Goal: Task Accomplishment & Management: Manage account settings

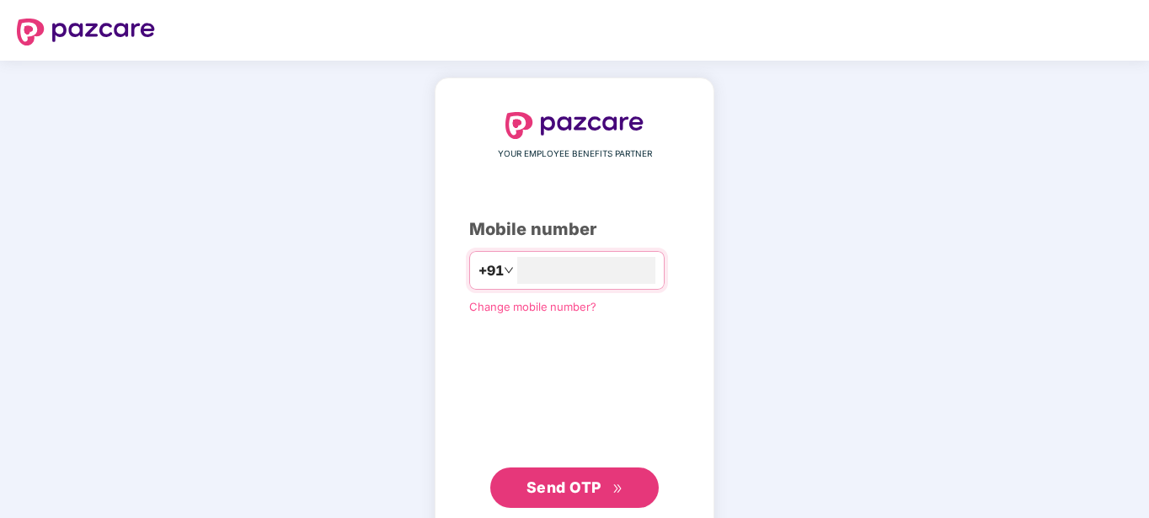
type input "**********"
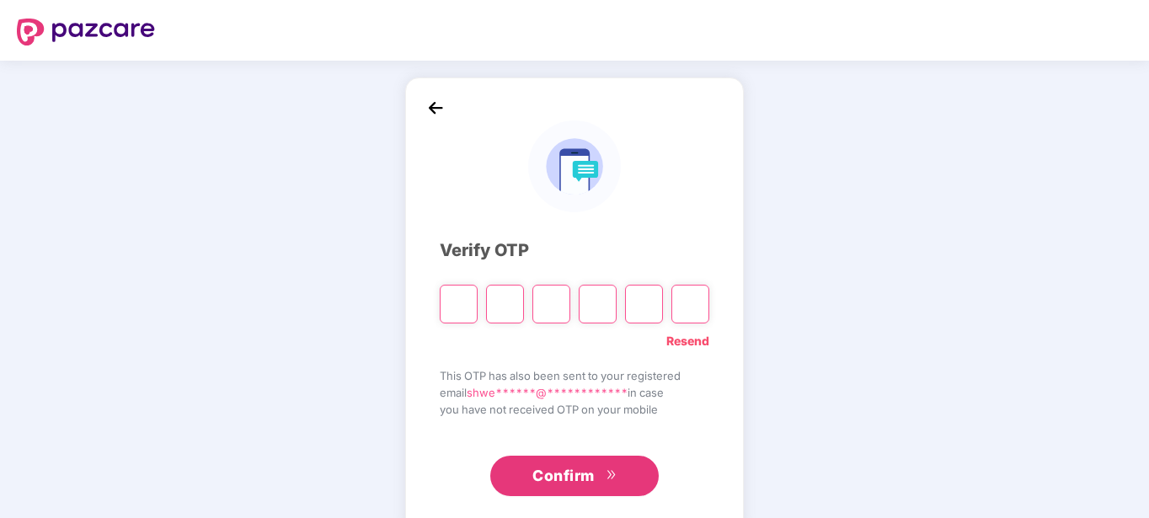
paste input "*"
type input "*"
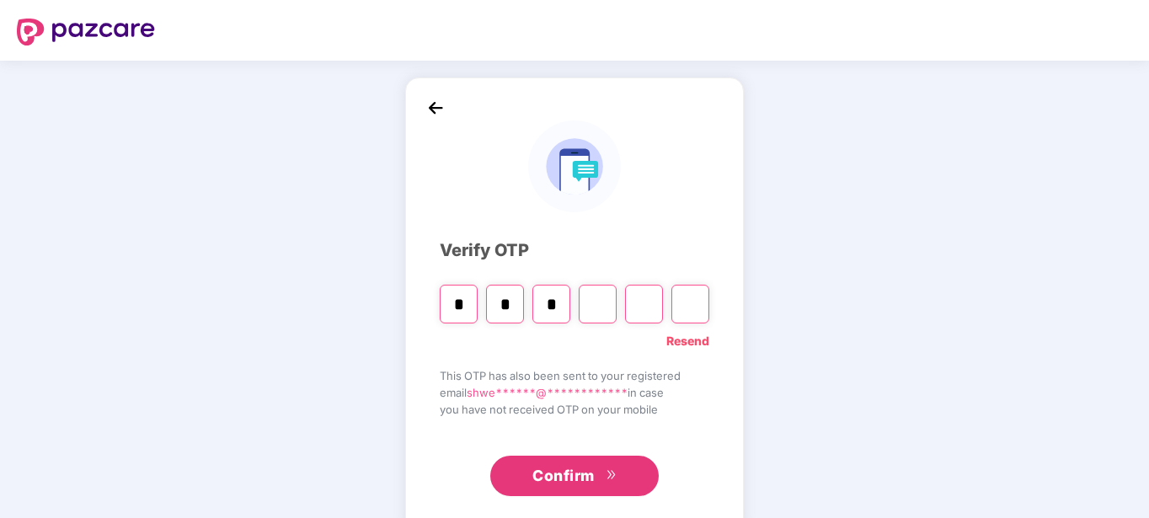
type input "*"
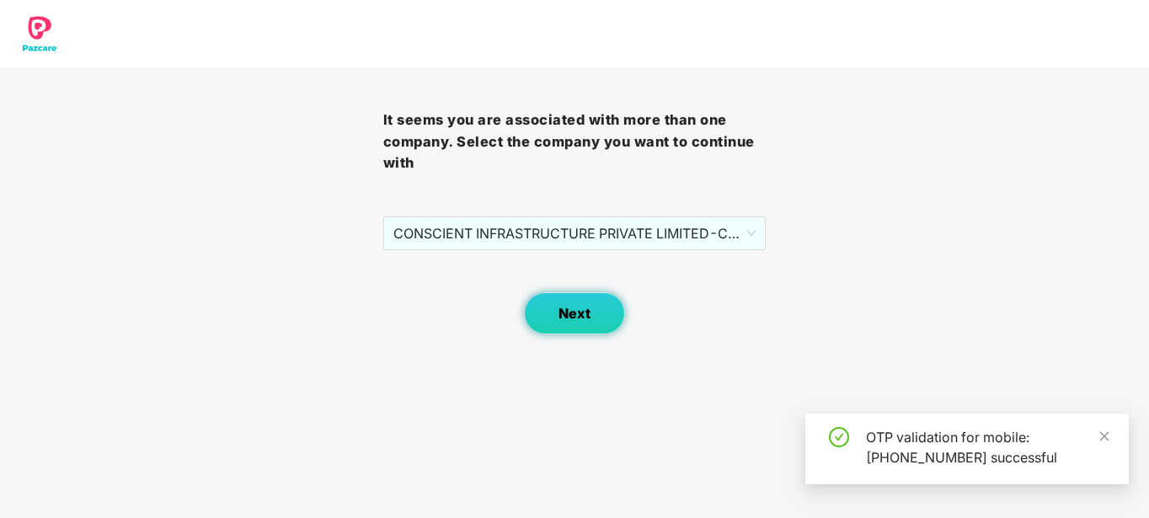
click at [580, 307] on span "Next" at bounding box center [575, 314] width 32 height 16
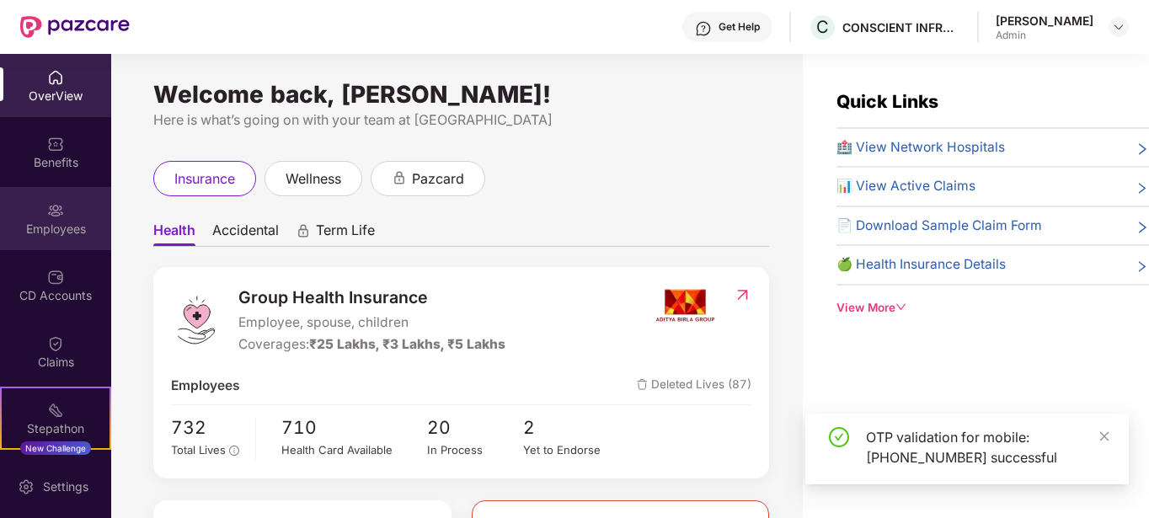
click at [30, 226] on div "Employees" at bounding box center [55, 229] width 111 height 17
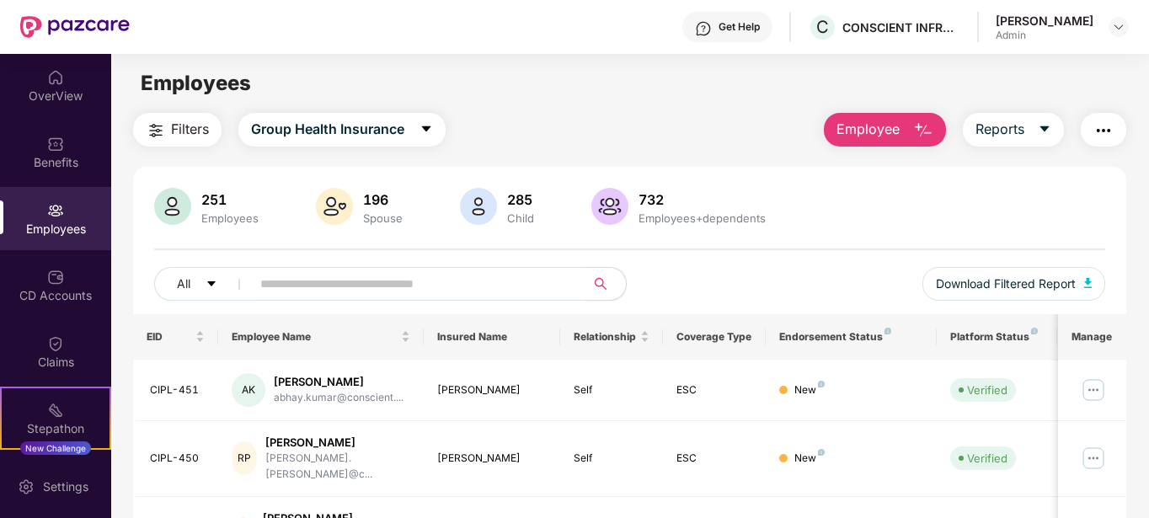
click at [302, 276] on input "text" at bounding box center [411, 283] width 302 height 25
type input "*****"
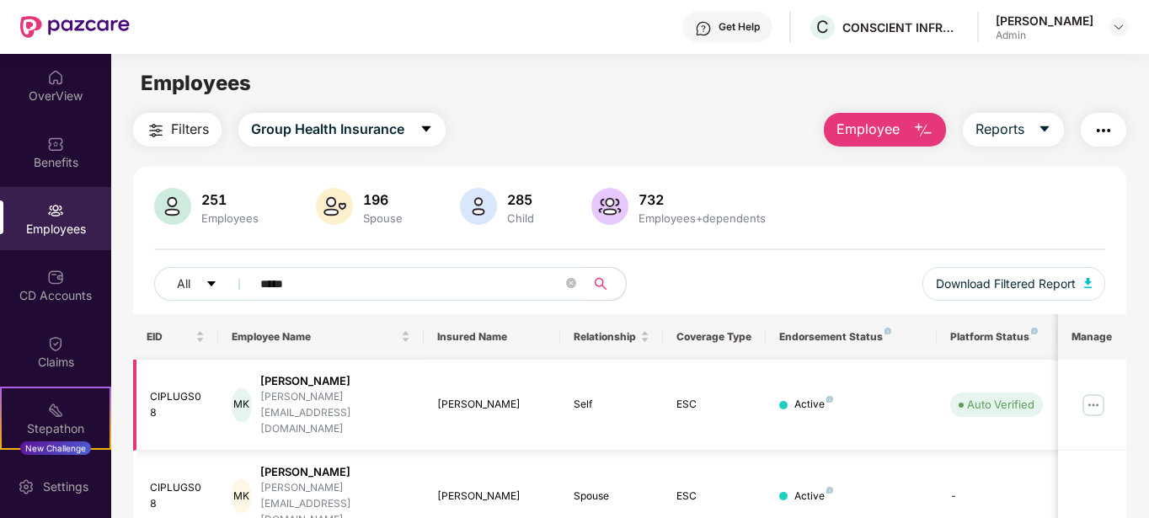
click at [1093, 394] on img at bounding box center [1093, 405] width 27 height 27
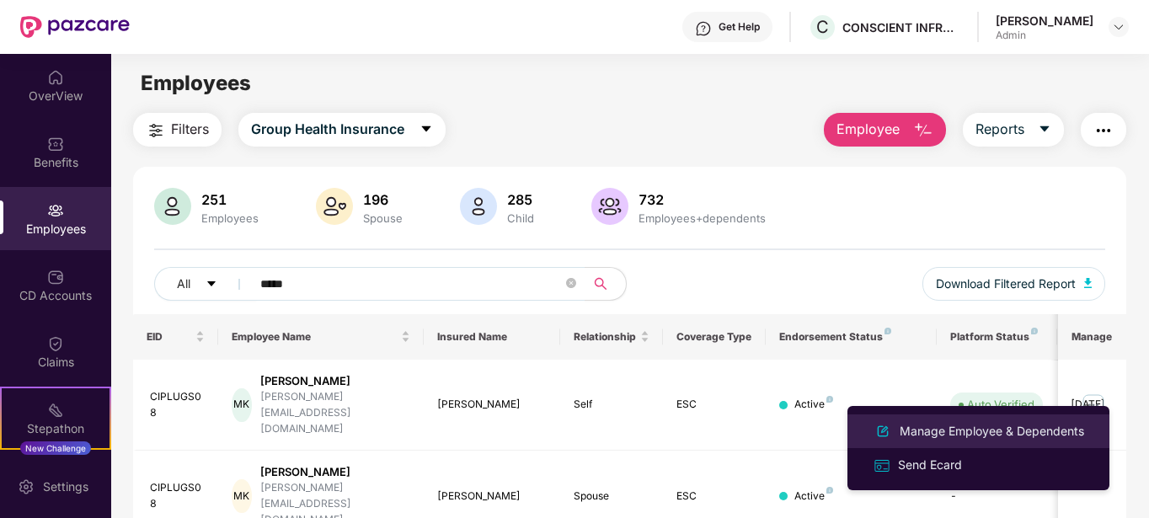
click at [956, 429] on div "Manage Employee & Dependents" at bounding box center [991, 431] width 191 height 19
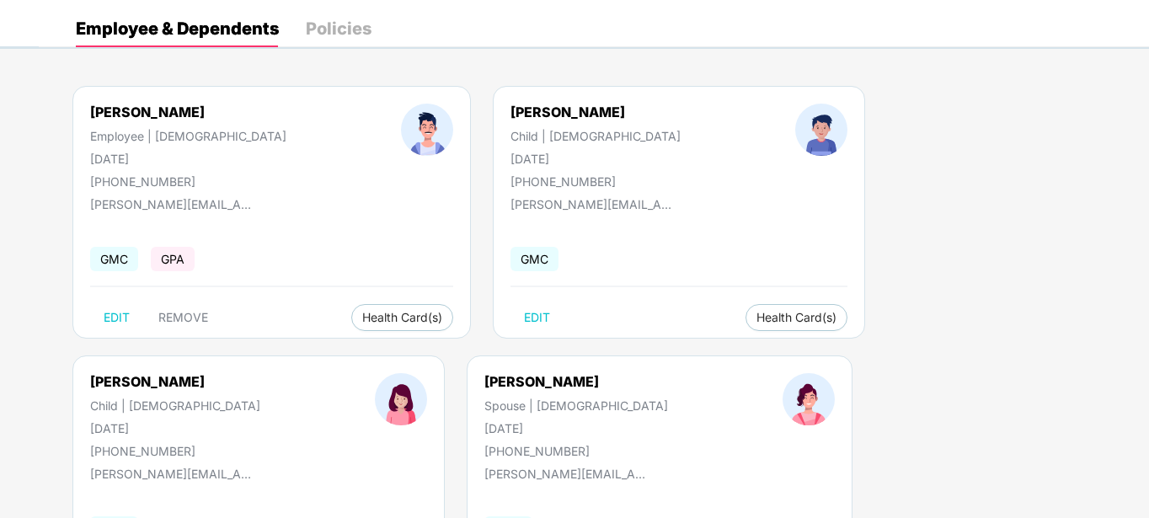
scroll to position [201, 0]
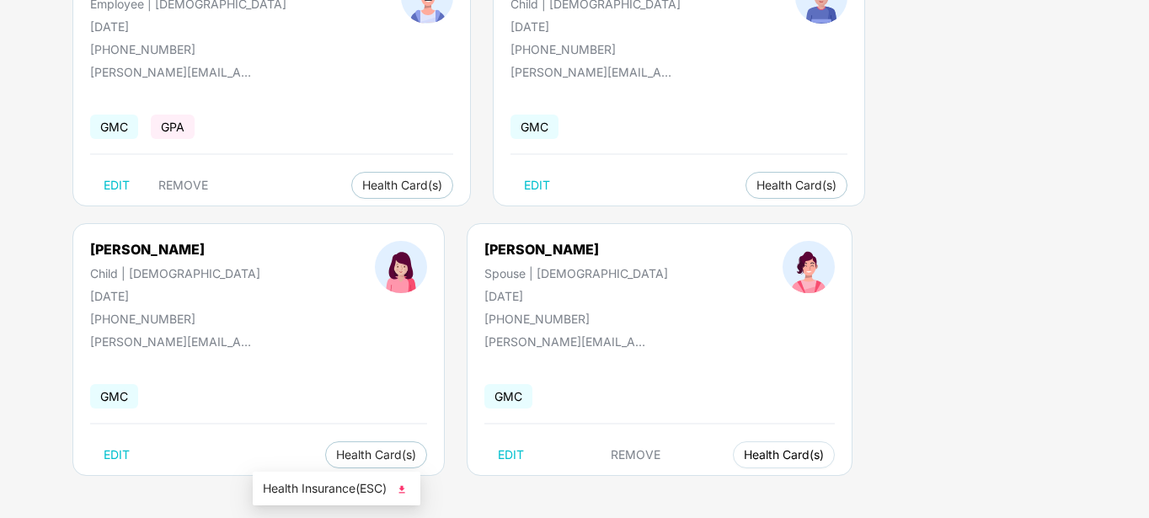
click at [733, 463] on button "Health Card(s)" at bounding box center [784, 454] width 102 height 27
click at [351, 480] on span "Health Insurance(ESC)" at bounding box center [336, 488] width 147 height 19
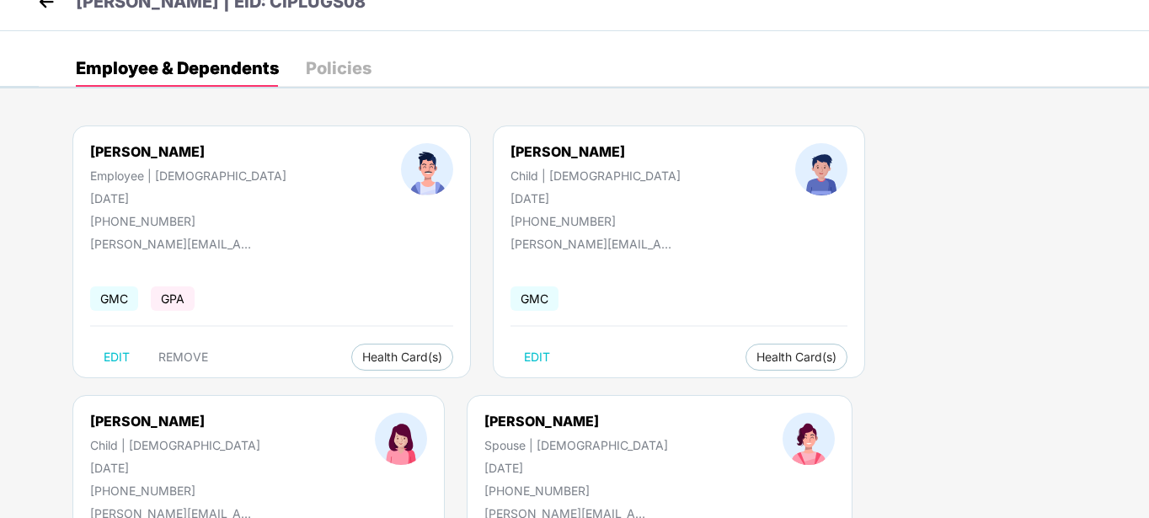
scroll to position [0, 0]
